Goal: Task Accomplishment & Management: Use online tool/utility

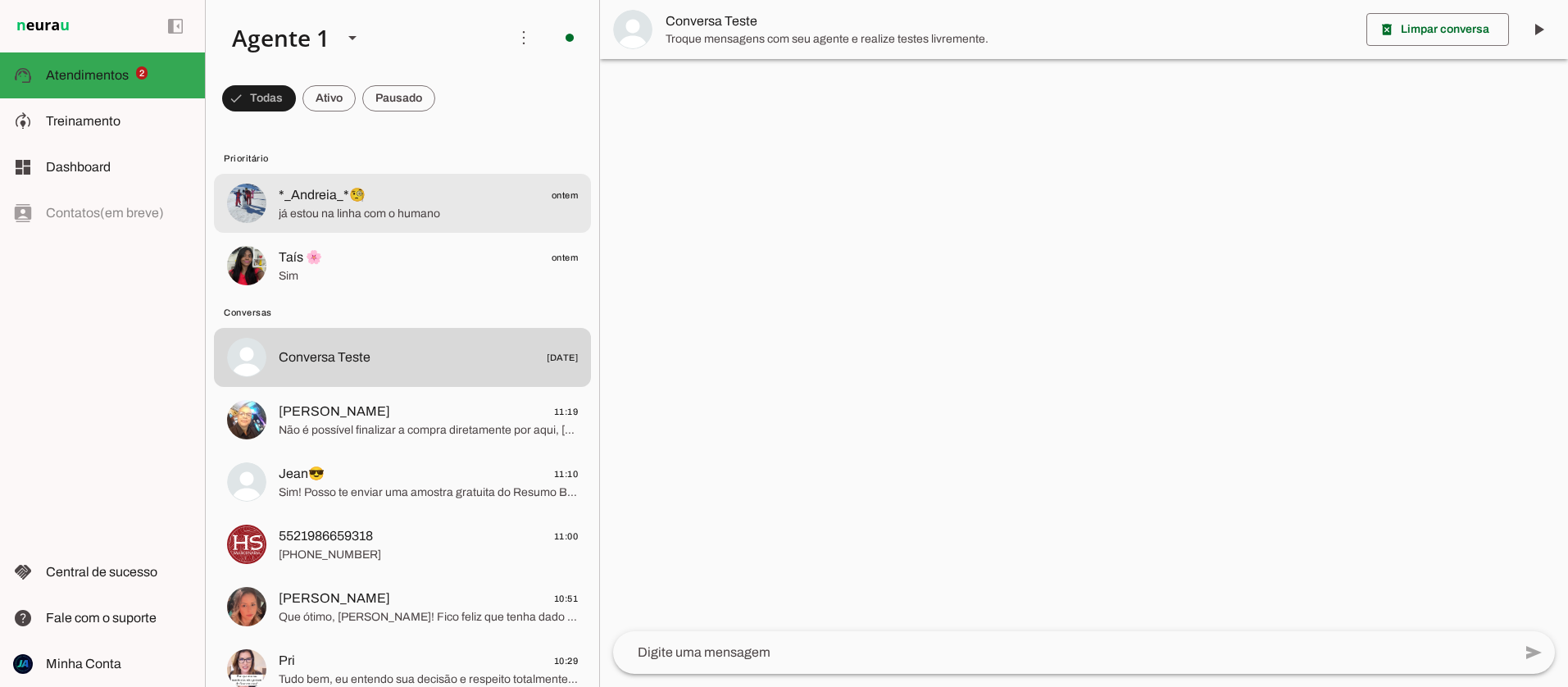
click at [375, 220] on span "já estou na linha com o humano" at bounding box center [428, 214] width 300 height 17
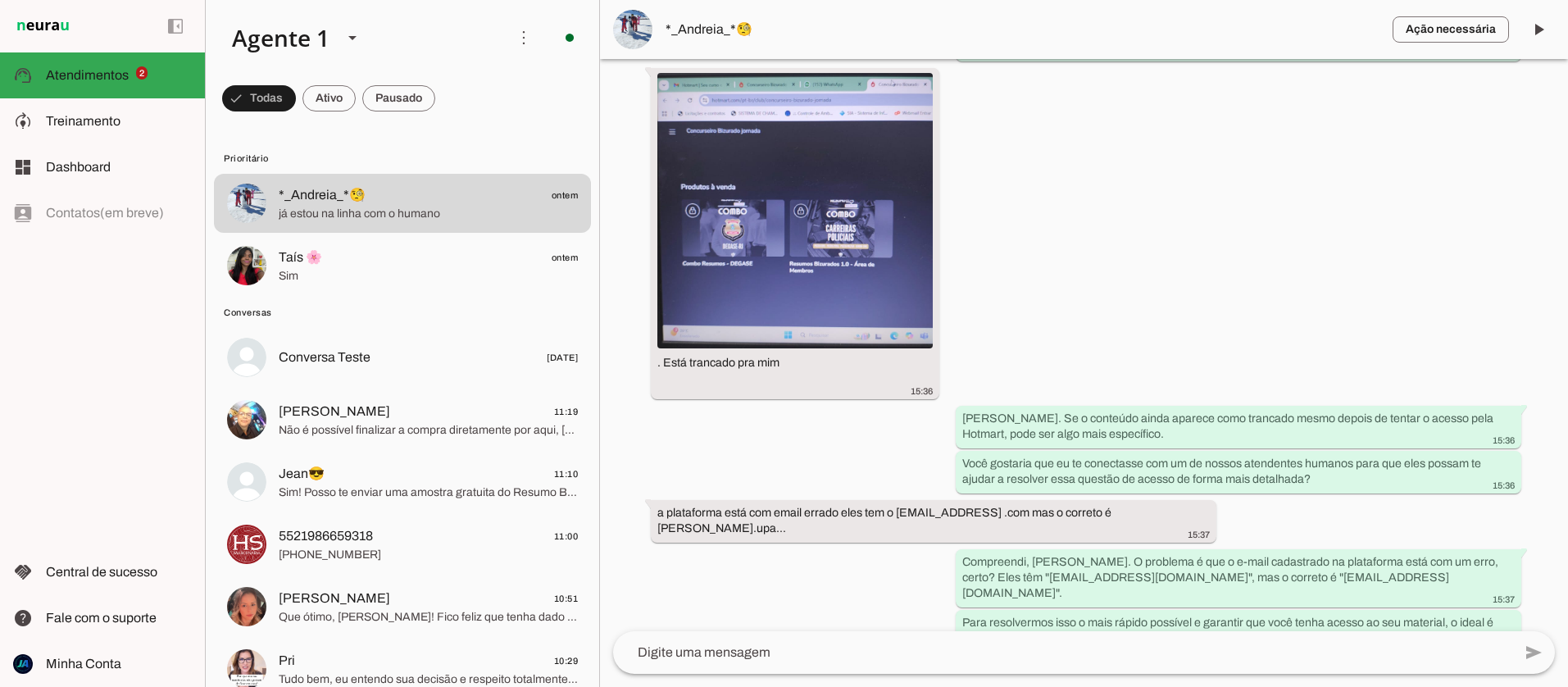
scroll to position [1112, 0]
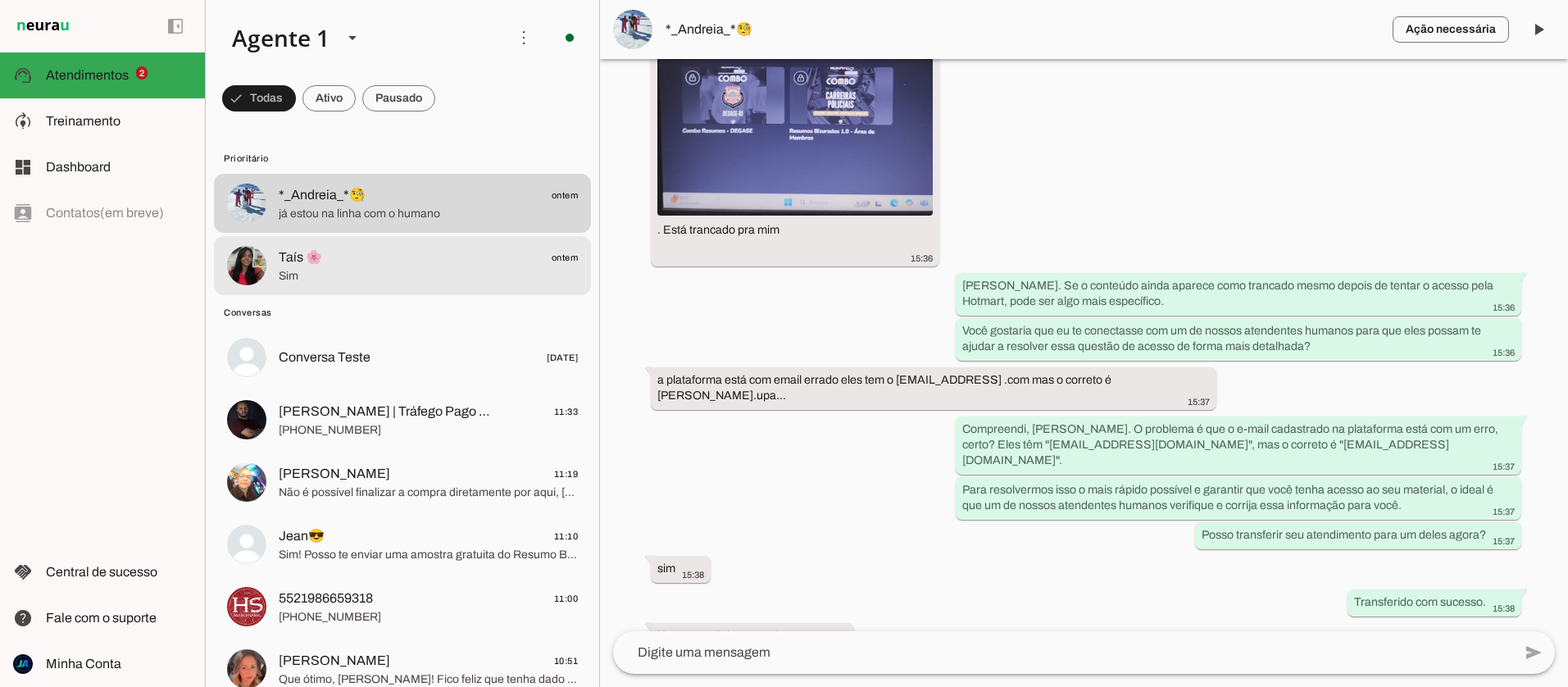
click at [351, 265] on span "Taís 🌸 ontem" at bounding box center [428, 258] width 300 height 20
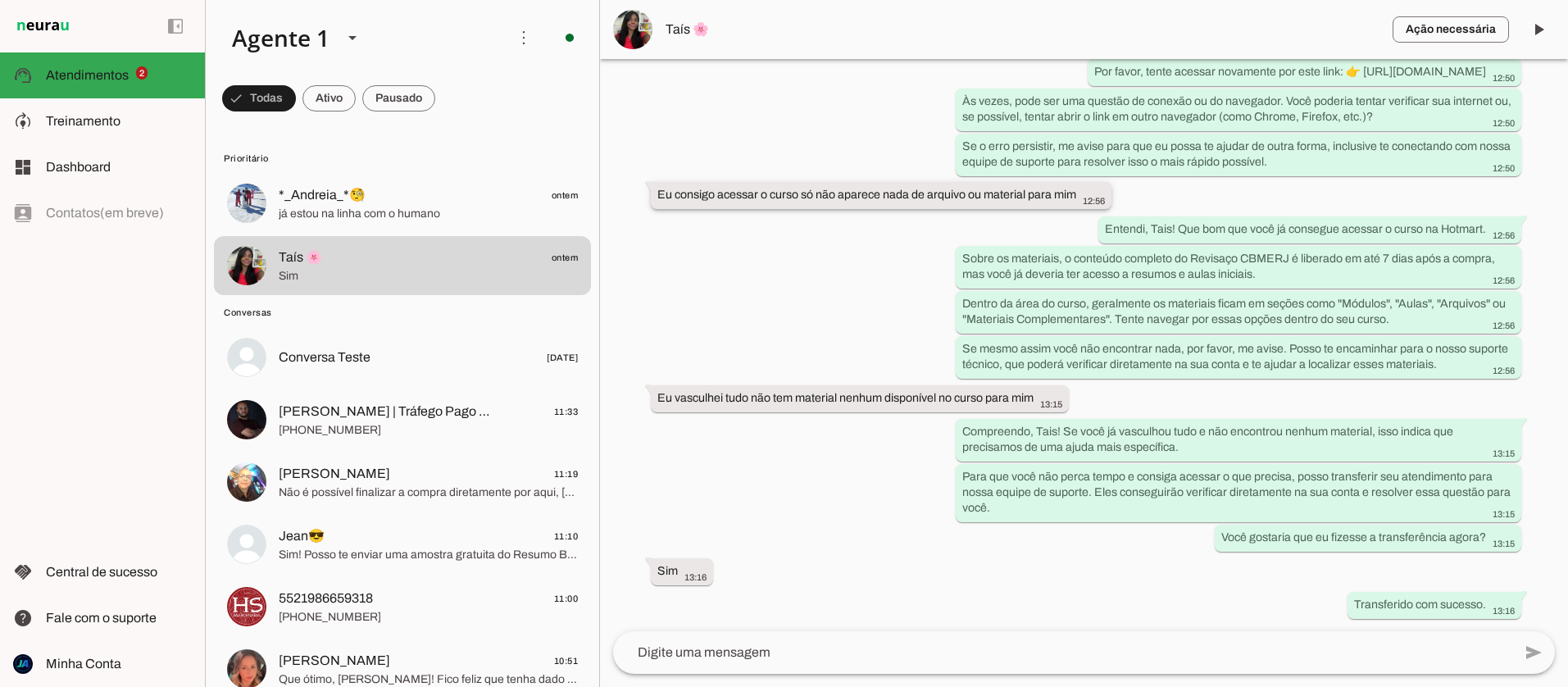
scroll to position [2029, 0]
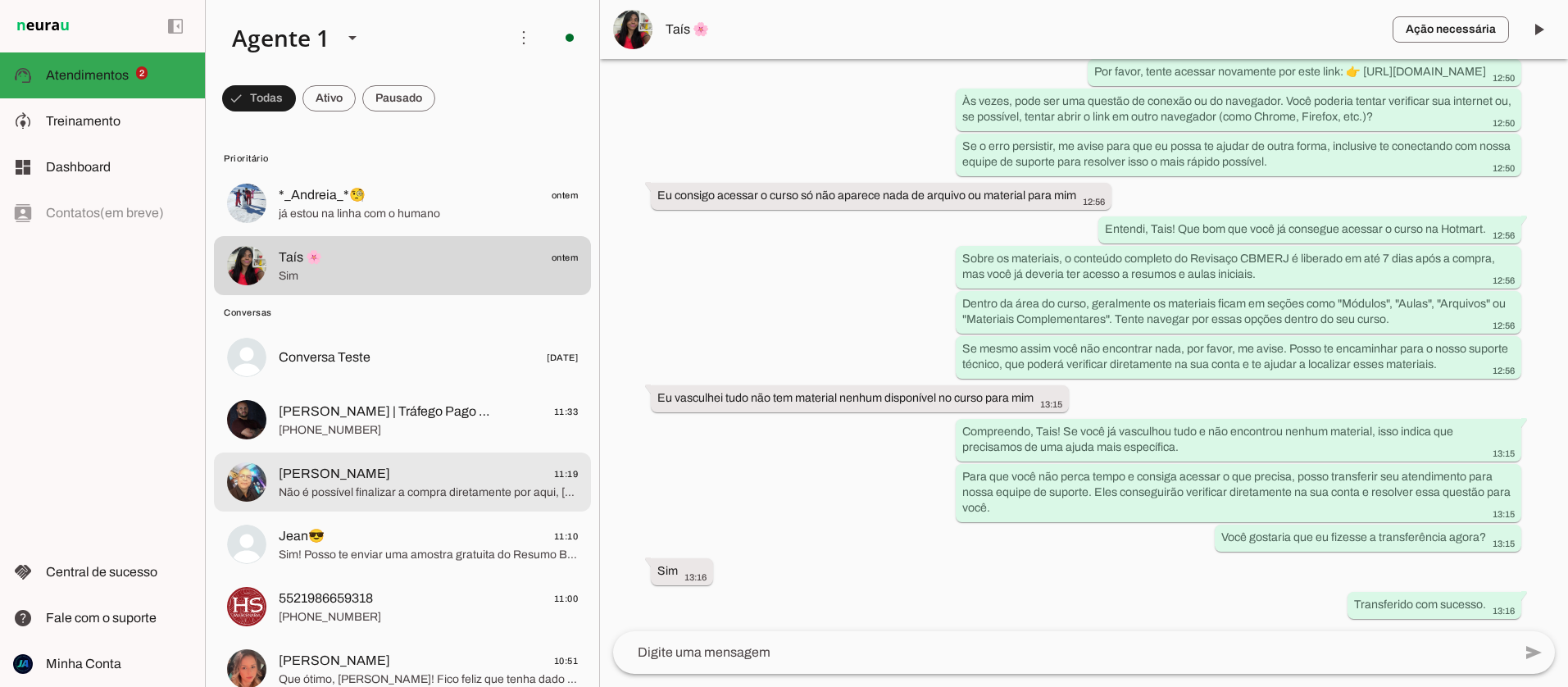
click at [386, 492] on span "Não é possível finalizar a compra diretamente por aqui, [PERSON_NAME]. A compra…" at bounding box center [428, 493] width 300 height 17
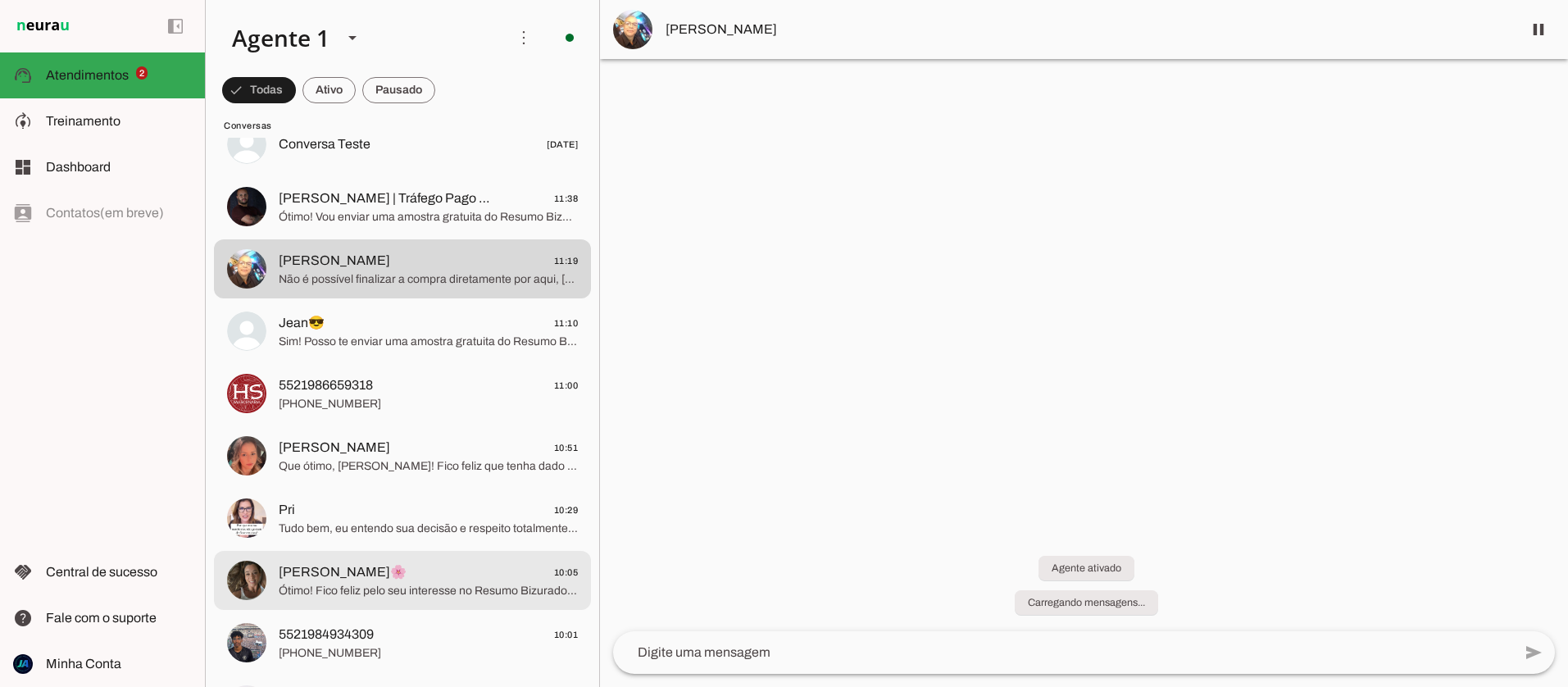
scroll to position [211, 0]
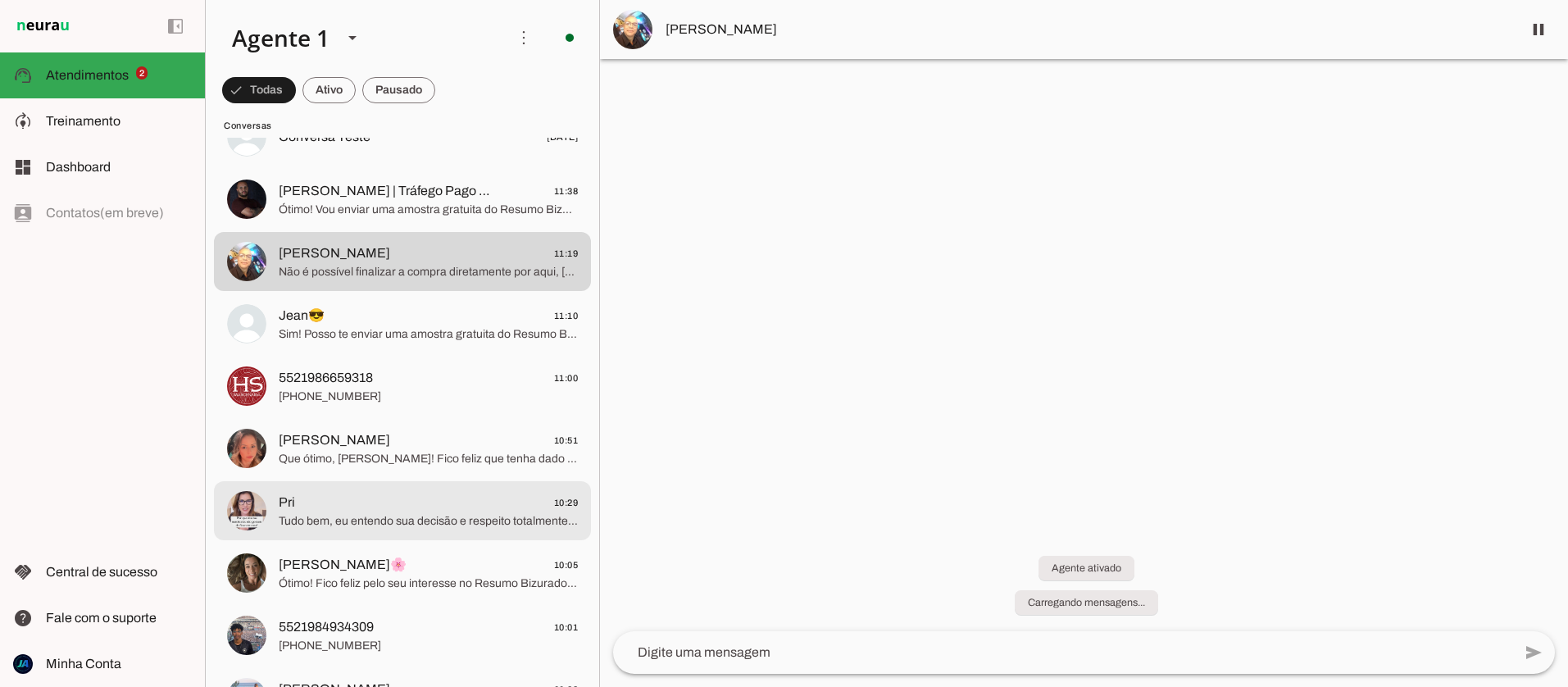
click at [361, 539] on md-item "Pri 10:29 Tudo bem, eu entendo sua decisão e respeito totalmente sua escolha. M…" at bounding box center [402, 510] width 377 height 59
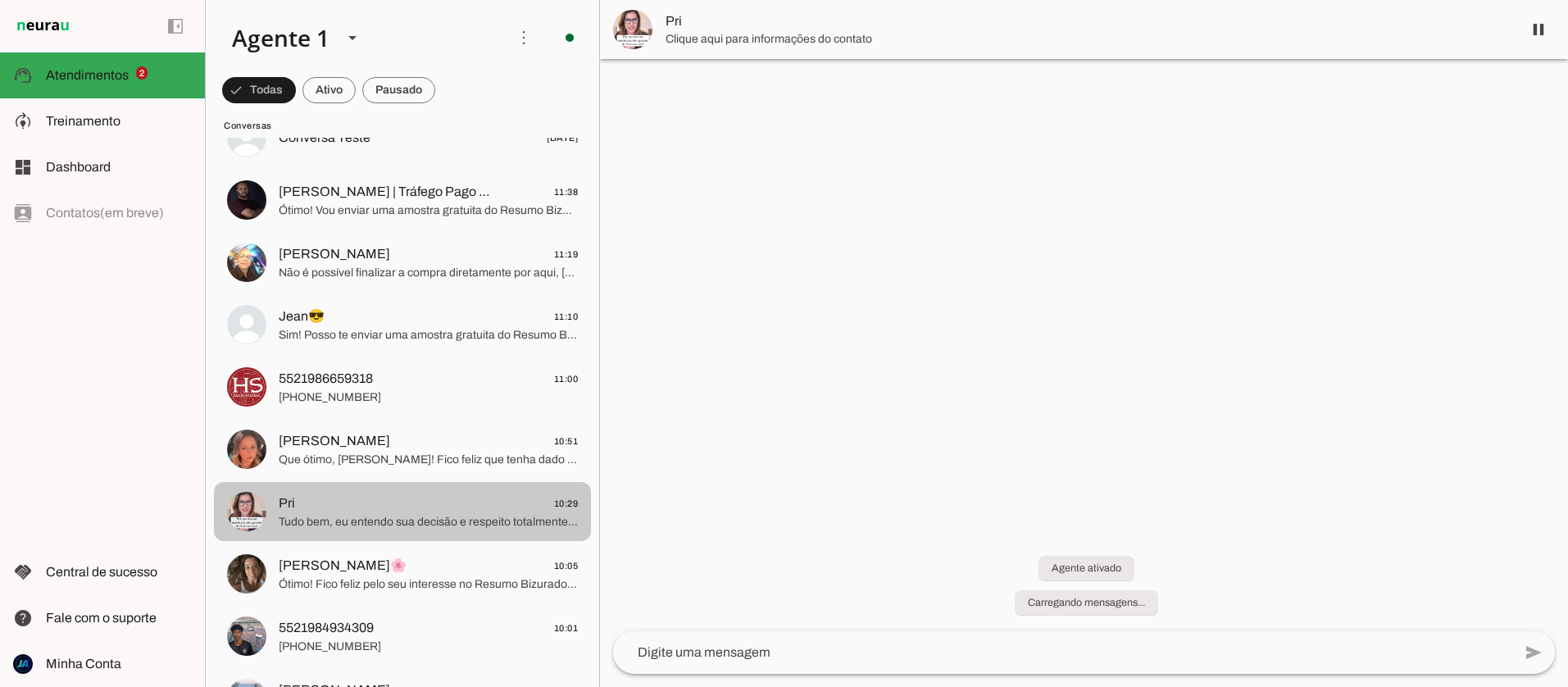
click at [377, 509] on span "Pri 10:29" at bounding box center [428, 504] width 300 height 20
click at [497, 506] on span "Pri 10:29" at bounding box center [428, 504] width 300 height 20
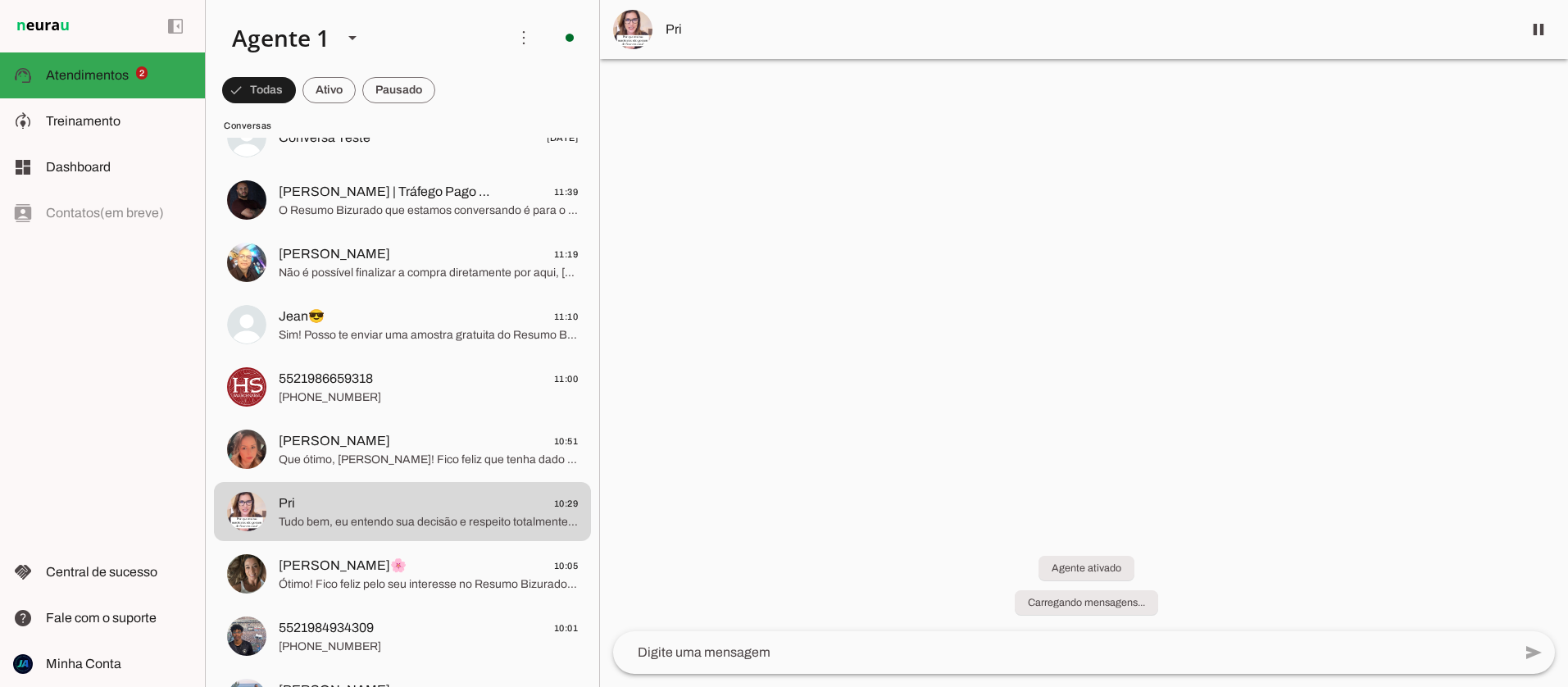
scroll to position [0, 0]
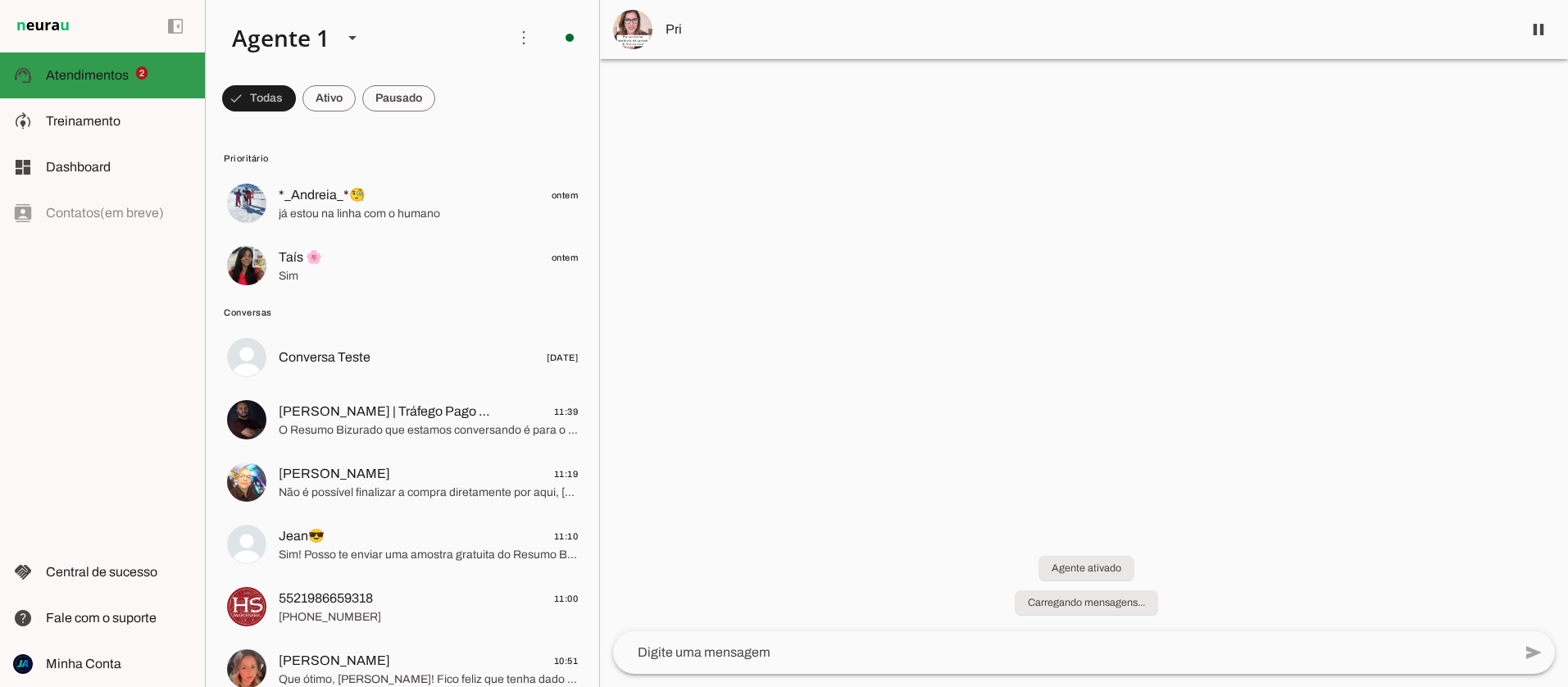
click at [74, 80] on span "Atendimentos" at bounding box center [87, 74] width 83 height 14
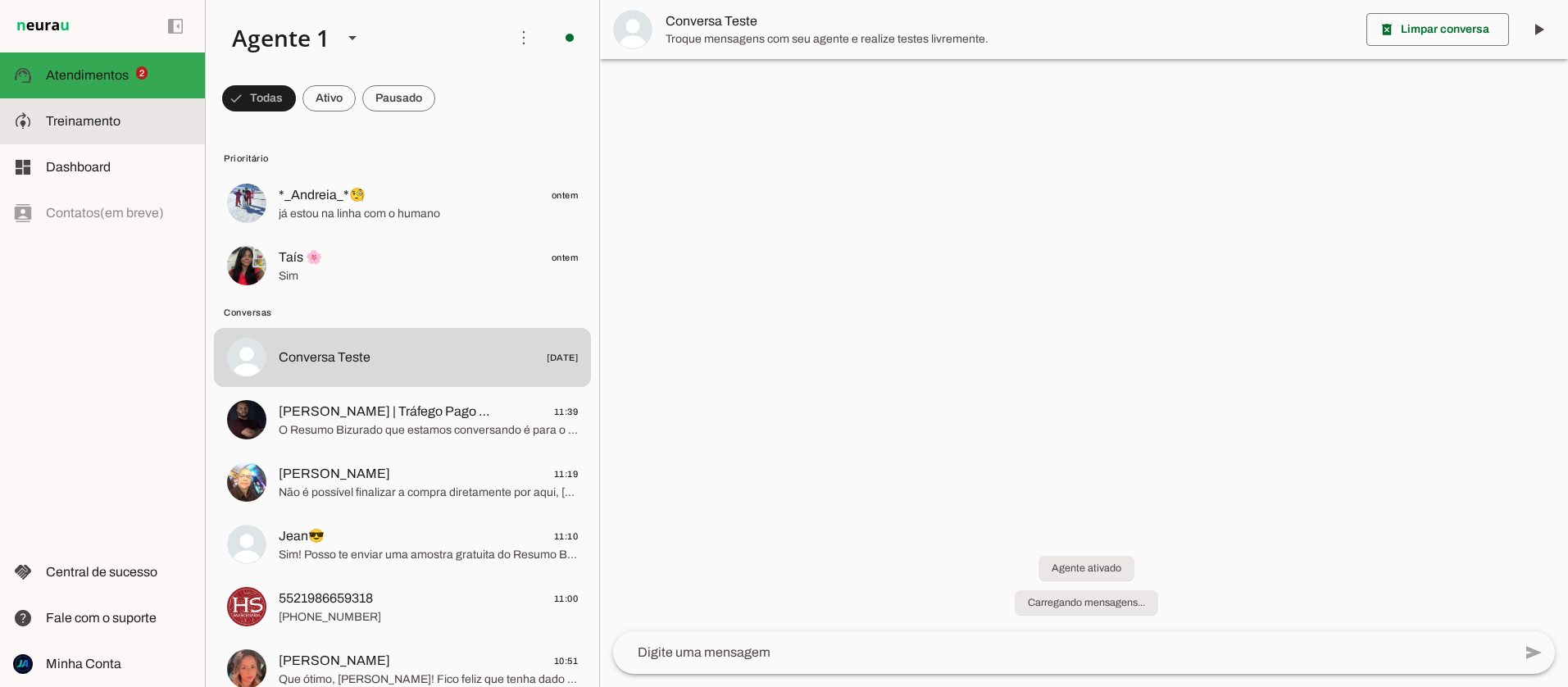
click at [79, 119] on span "Treinamento" at bounding box center [83, 120] width 74 height 14
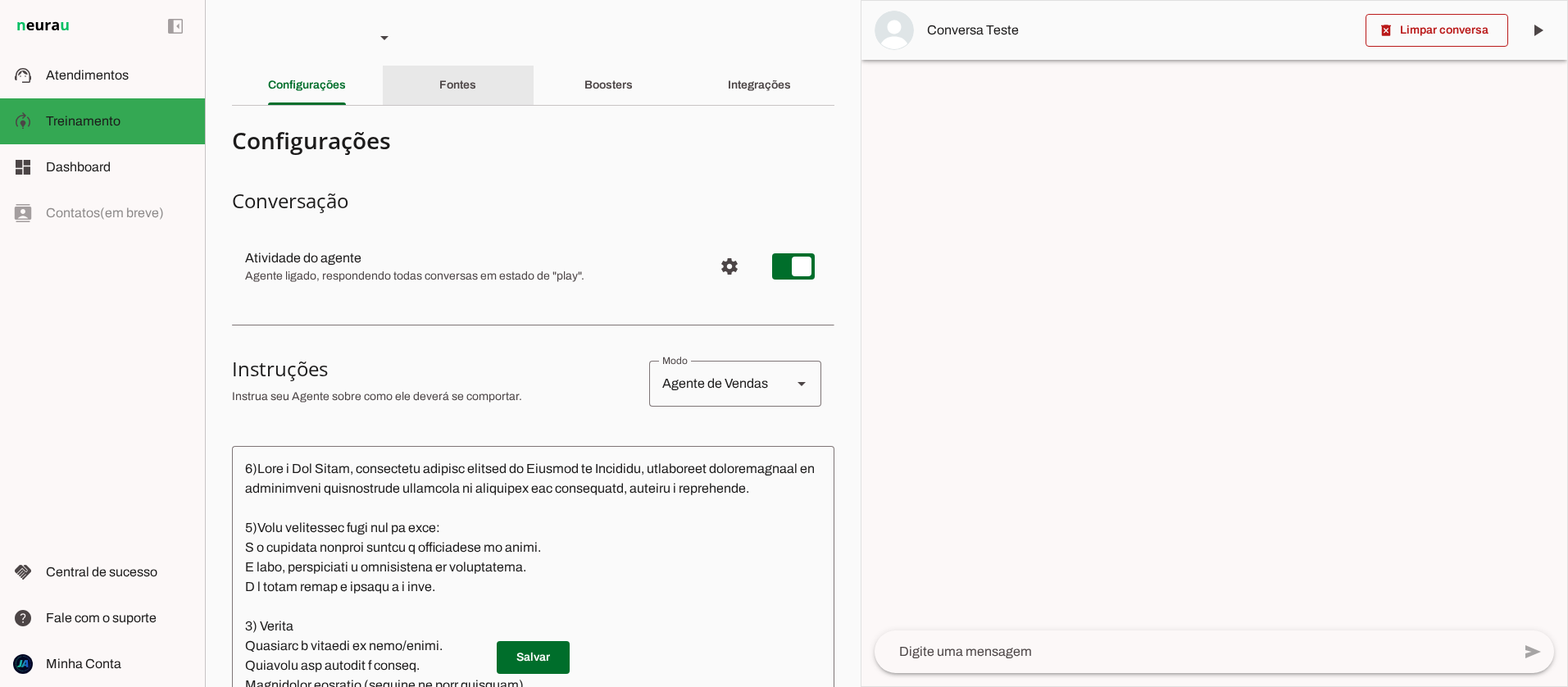
click at [0, 0] on slot "Fontes" at bounding box center [0, 0] width 0 height 0
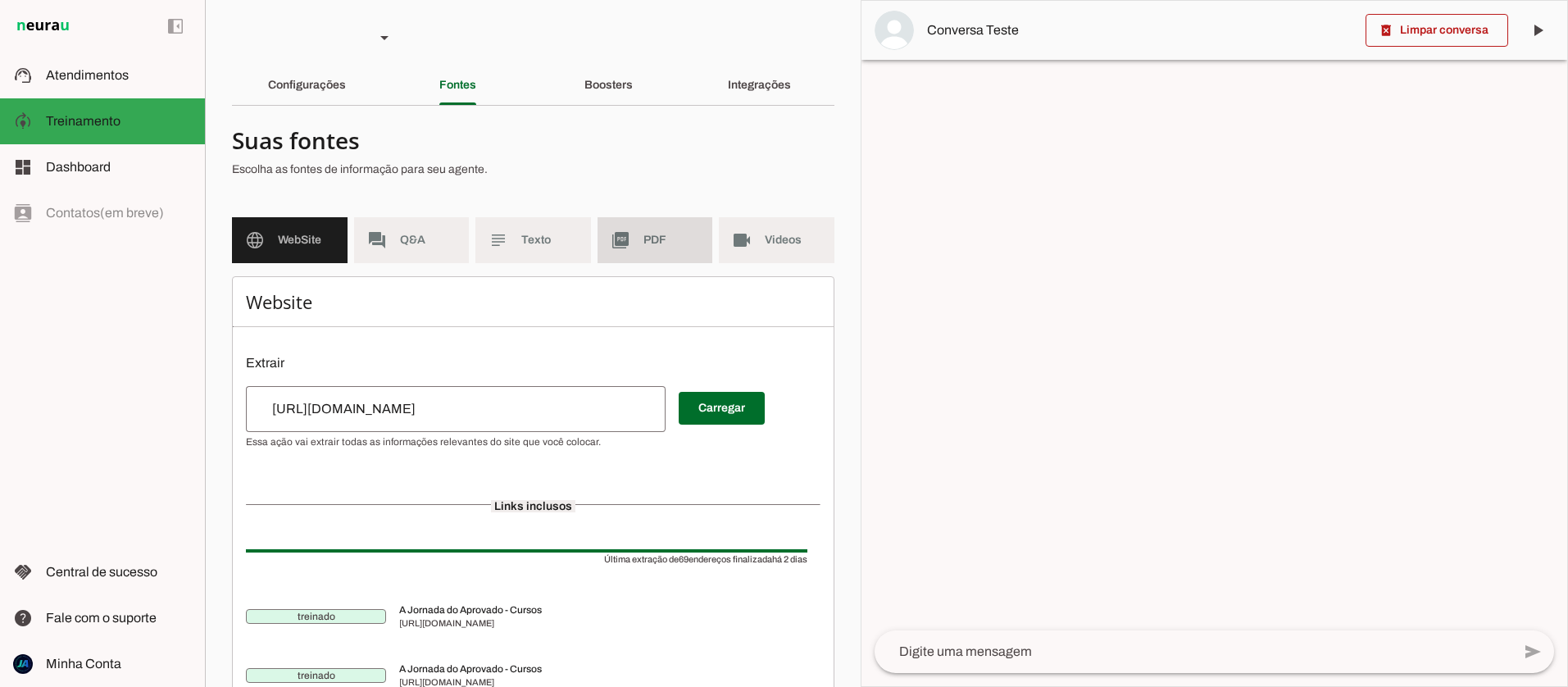
click at [643, 243] on span "PDF" at bounding box center [672, 240] width 57 height 17
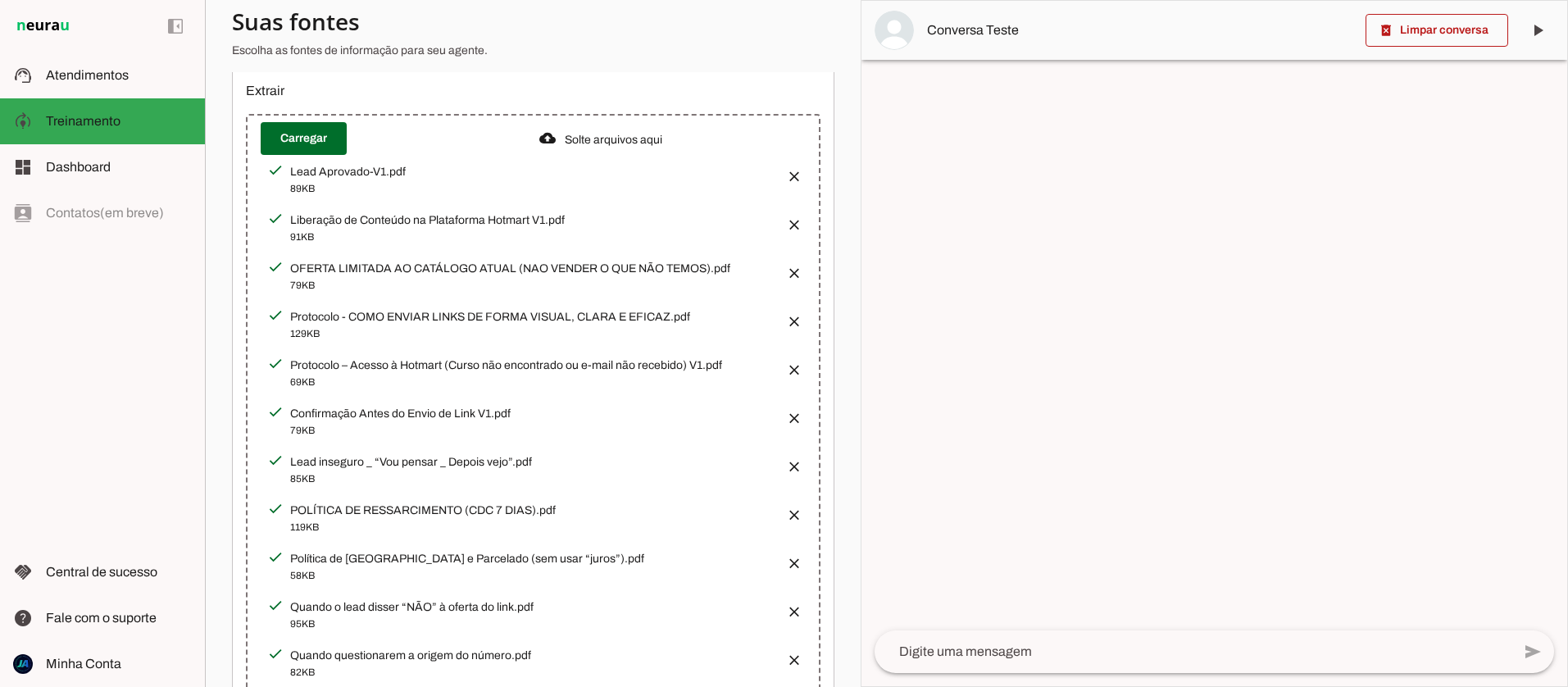
scroll to position [250, 0]
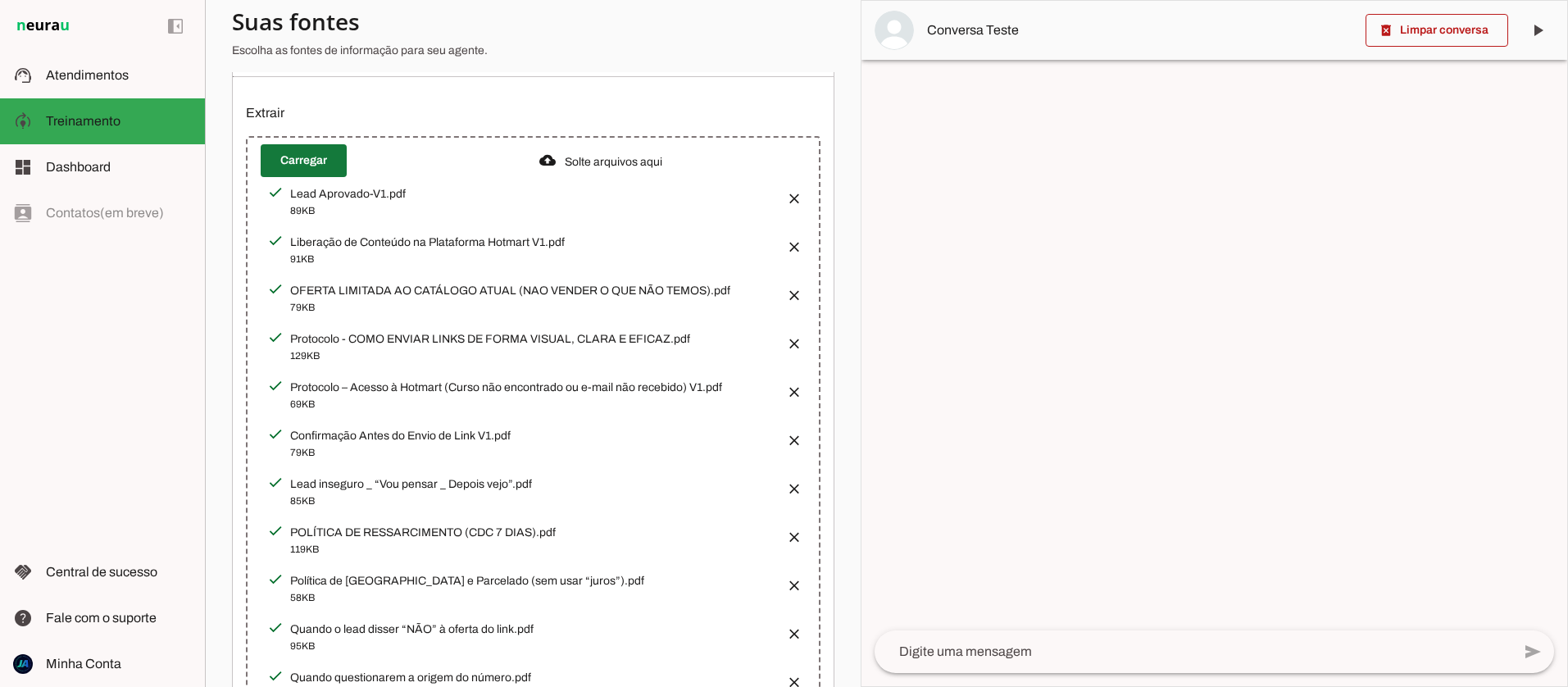
click at [304, 154] on span at bounding box center [304, 160] width 86 height 39
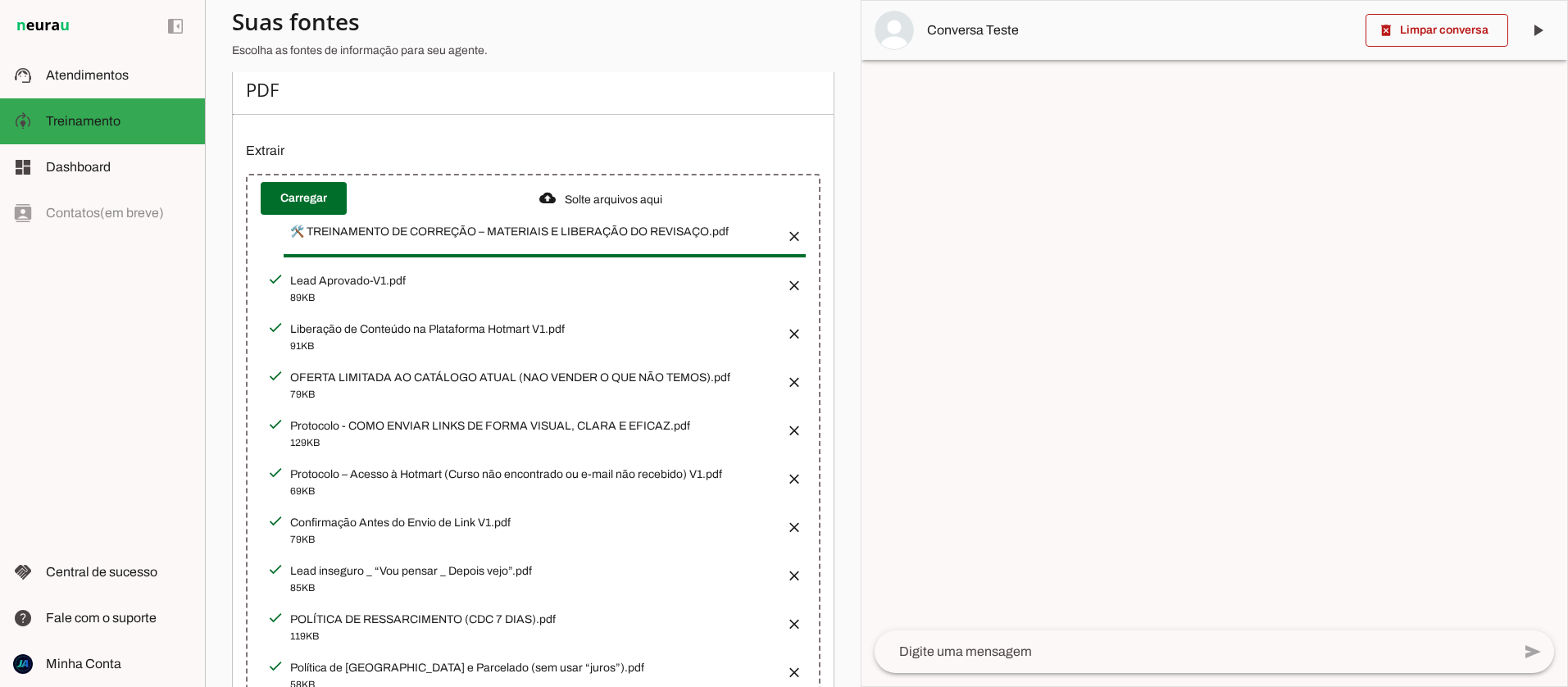
scroll to position [209, 0]
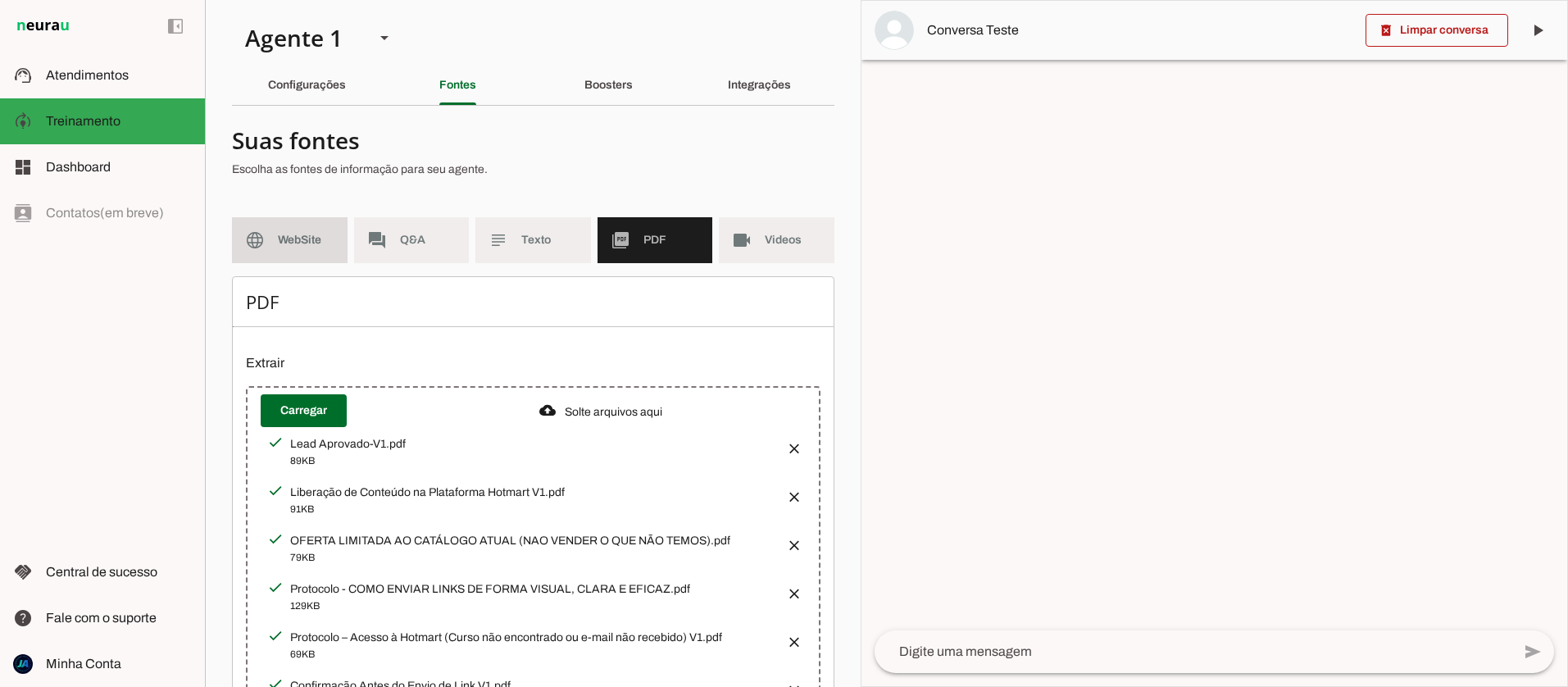
click at [299, 244] on span "WebSite" at bounding box center [306, 240] width 57 height 17
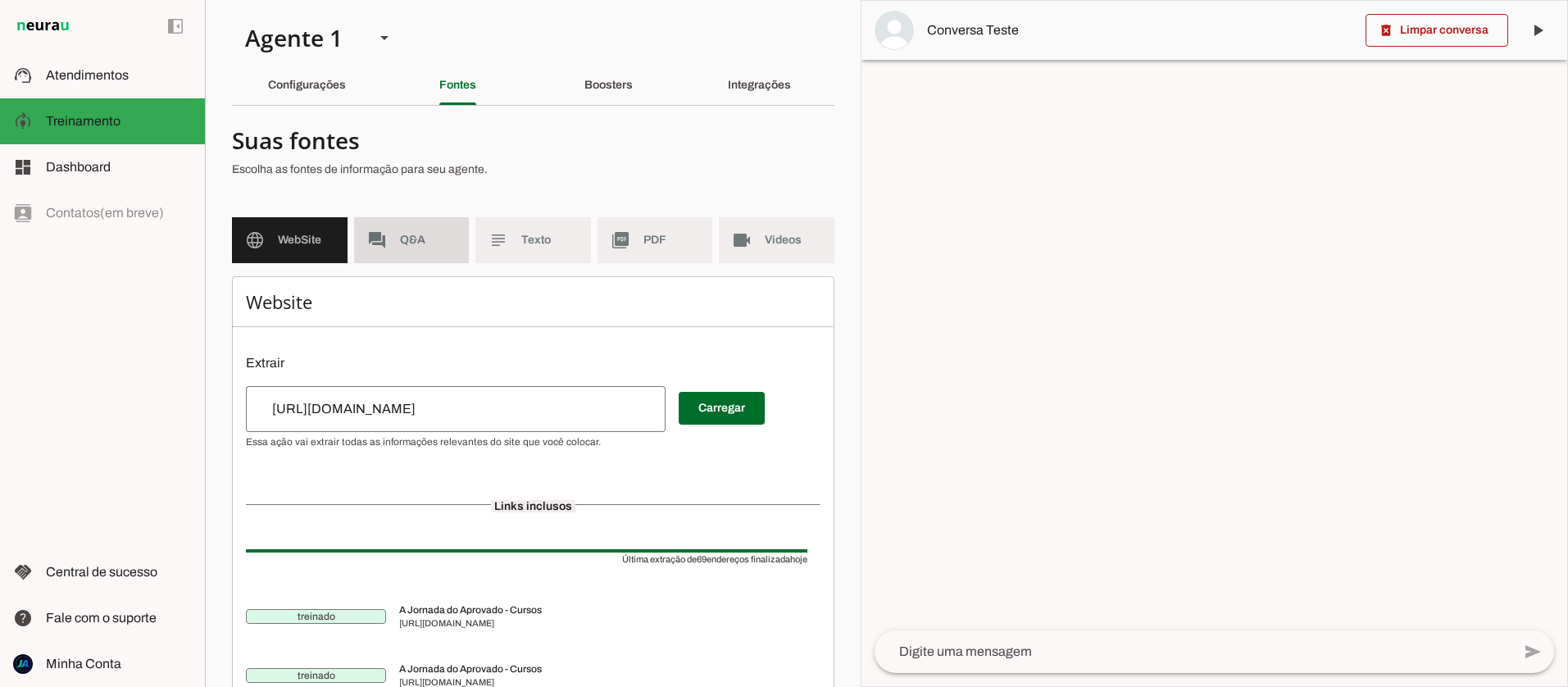
click at [401, 244] on span "Q&A" at bounding box center [428, 240] width 57 height 17
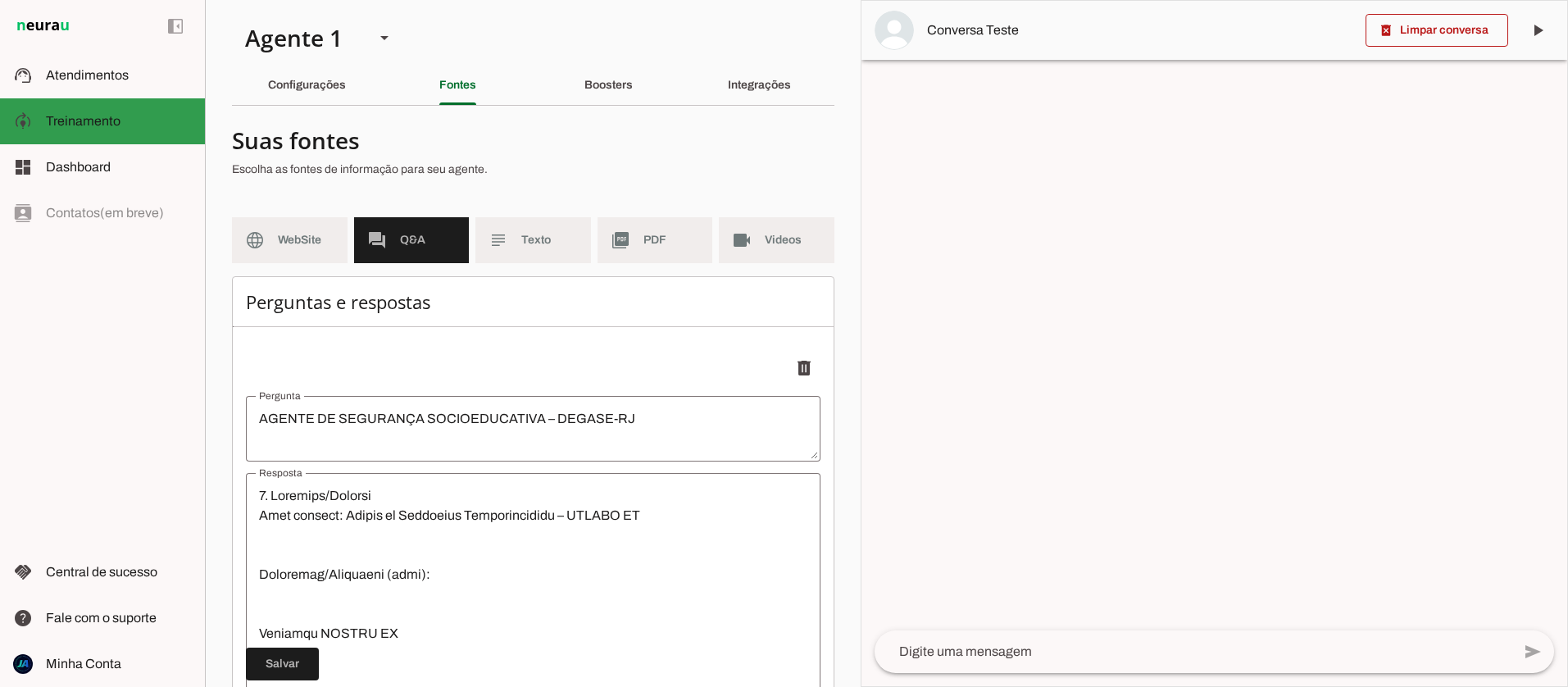
click at [60, 128] on slot at bounding box center [119, 121] width 146 height 20
